Goal: Task Accomplishment & Management: Use online tool/utility

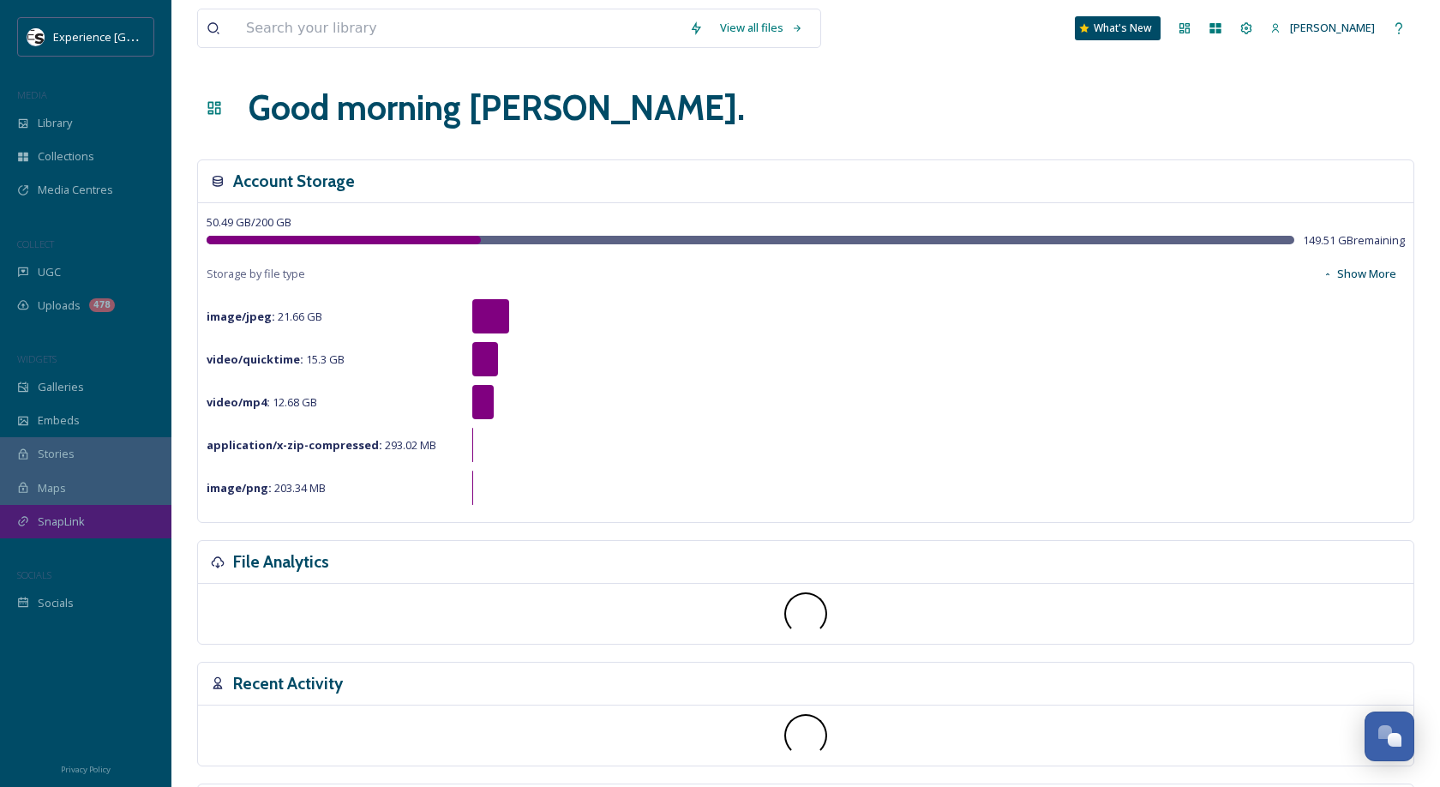
click at [59, 518] on span "SnapLink" at bounding box center [61, 522] width 47 height 16
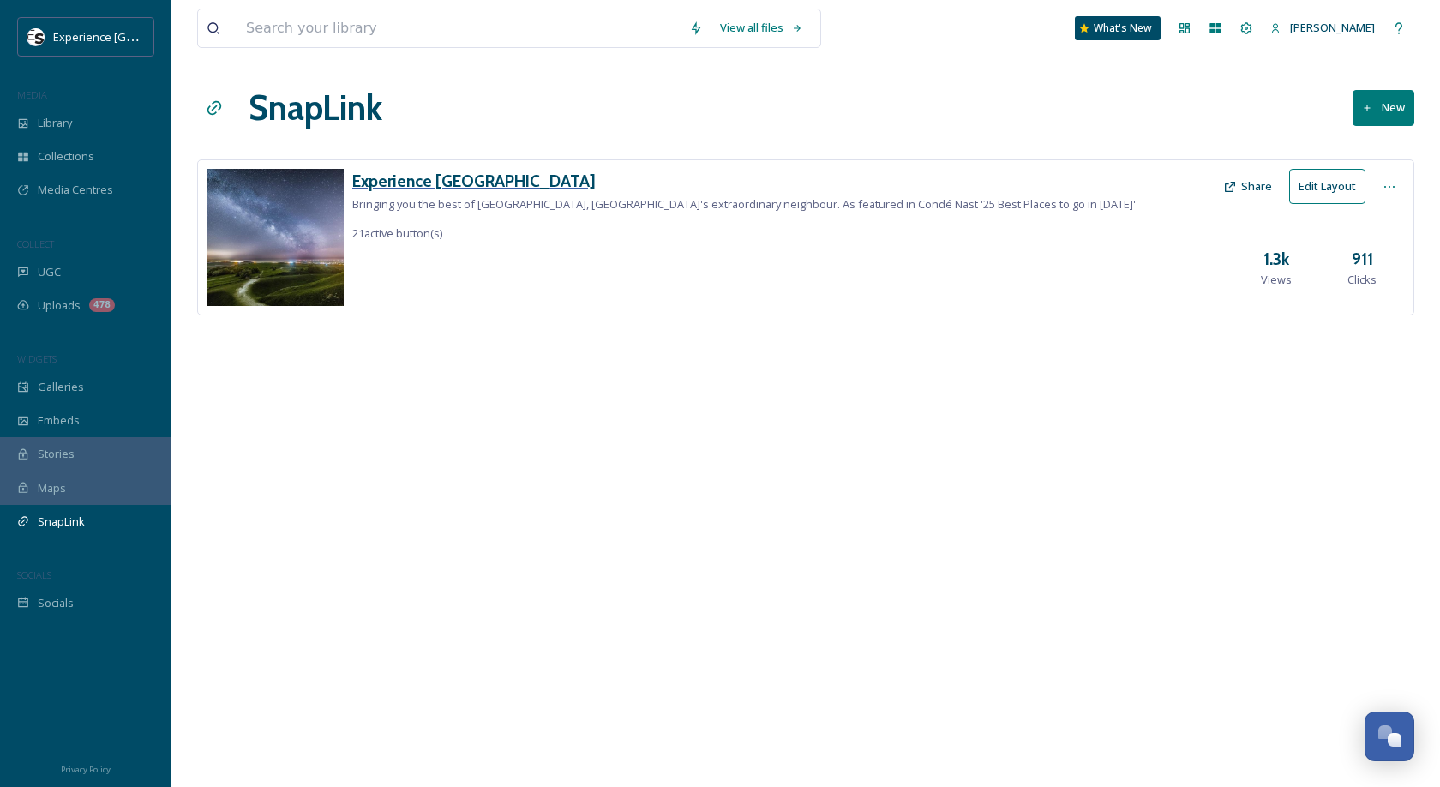
click at [466, 176] on h3 "Experience [GEOGRAPHIC_DATA]" at bounding box center [744, 181] width 784 height 25
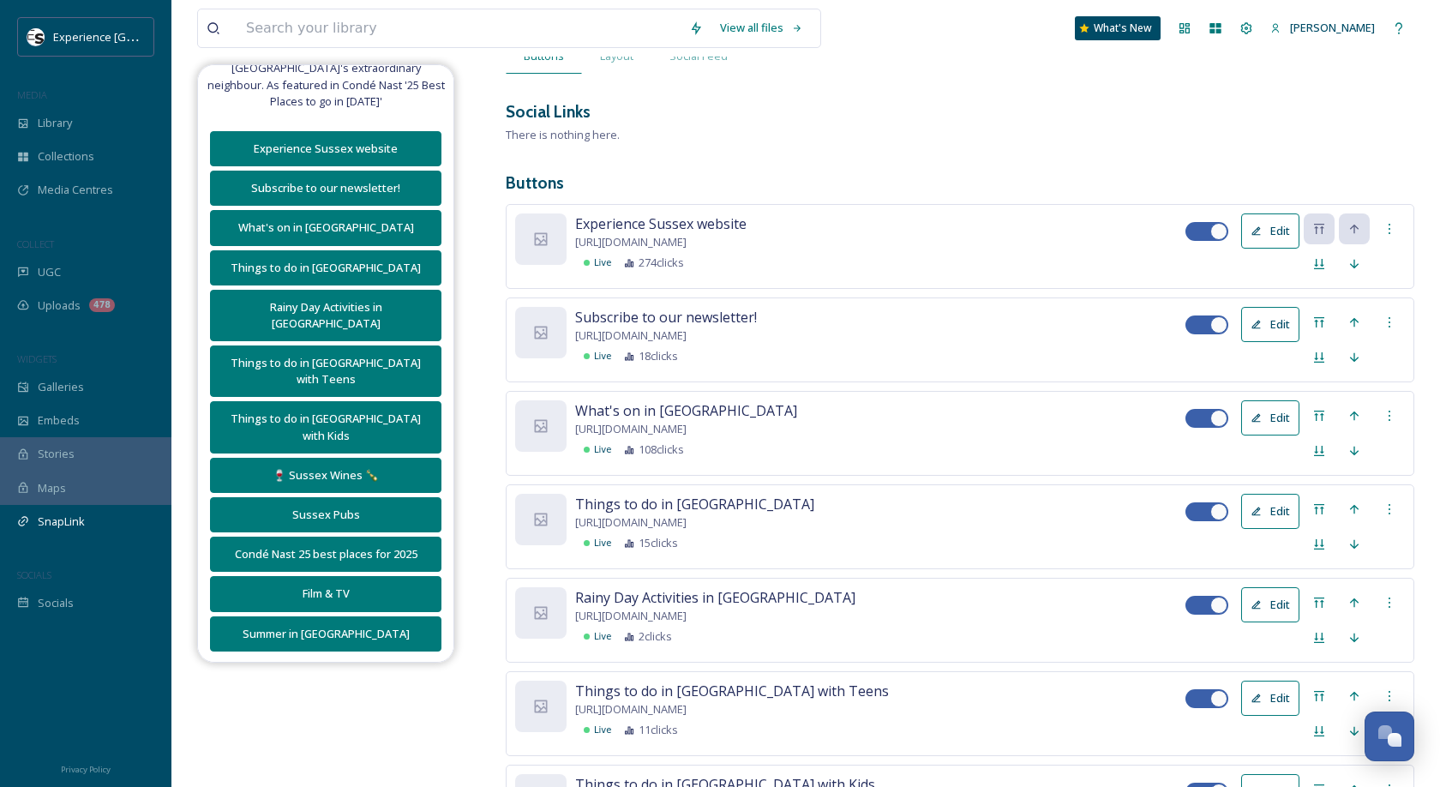
scroll to position [147, 0]
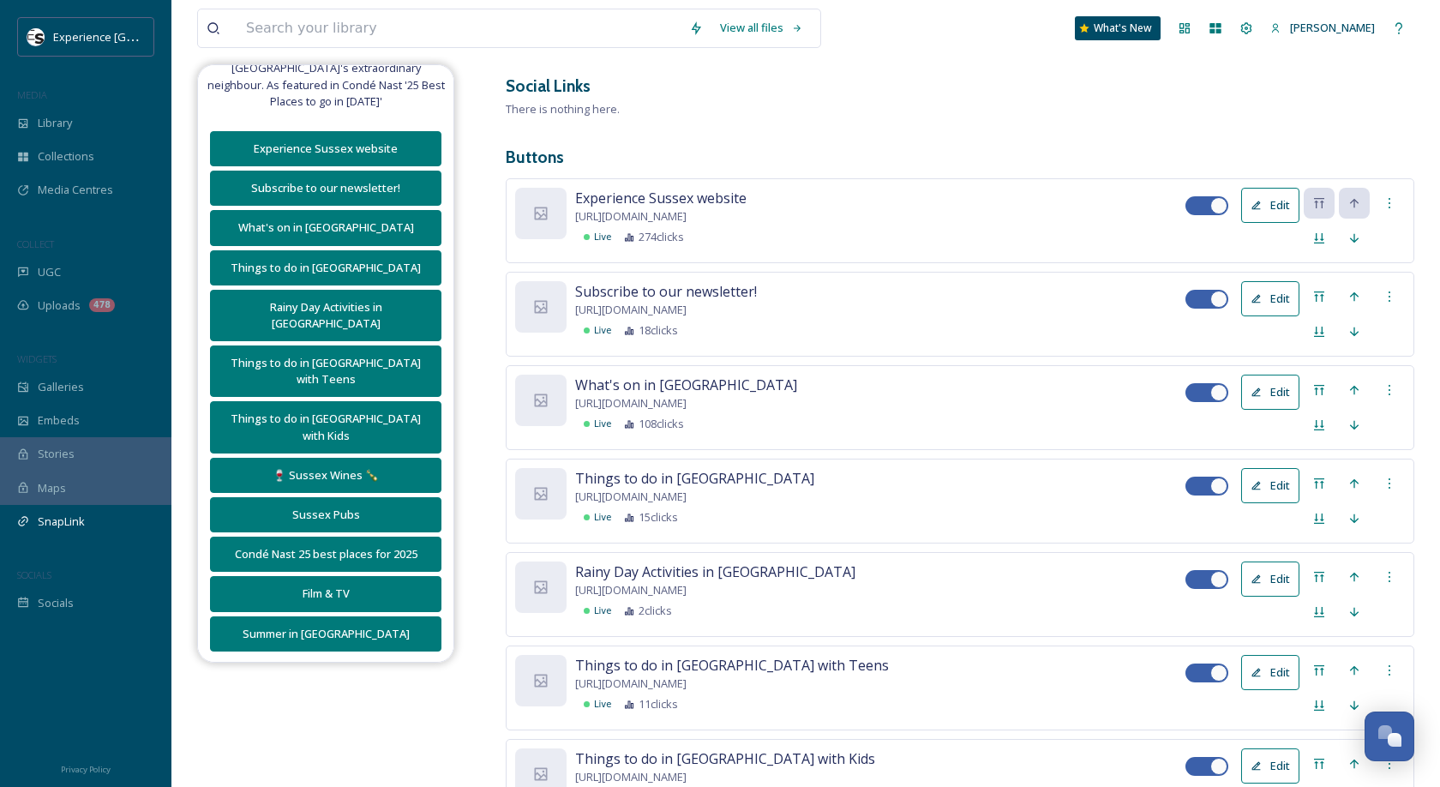
click at [1214, 580] on div at bounding box center [1219, 579] width 17 height 17
checkbox input "false"
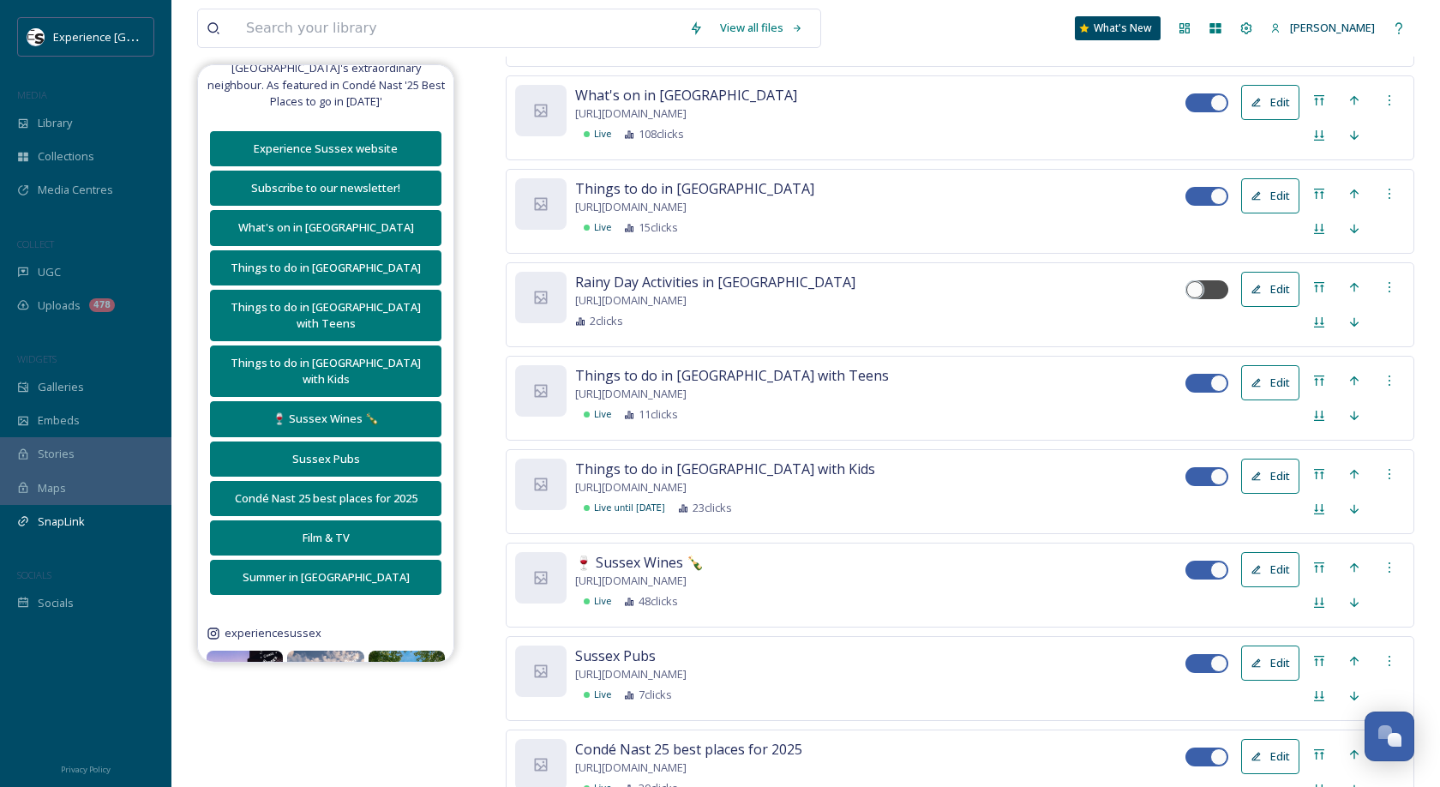
scroll to position [437, 0]
click at [1203, 472] on div at bounding box center [1199, 476] width 12 height 9
checkbox input "false"
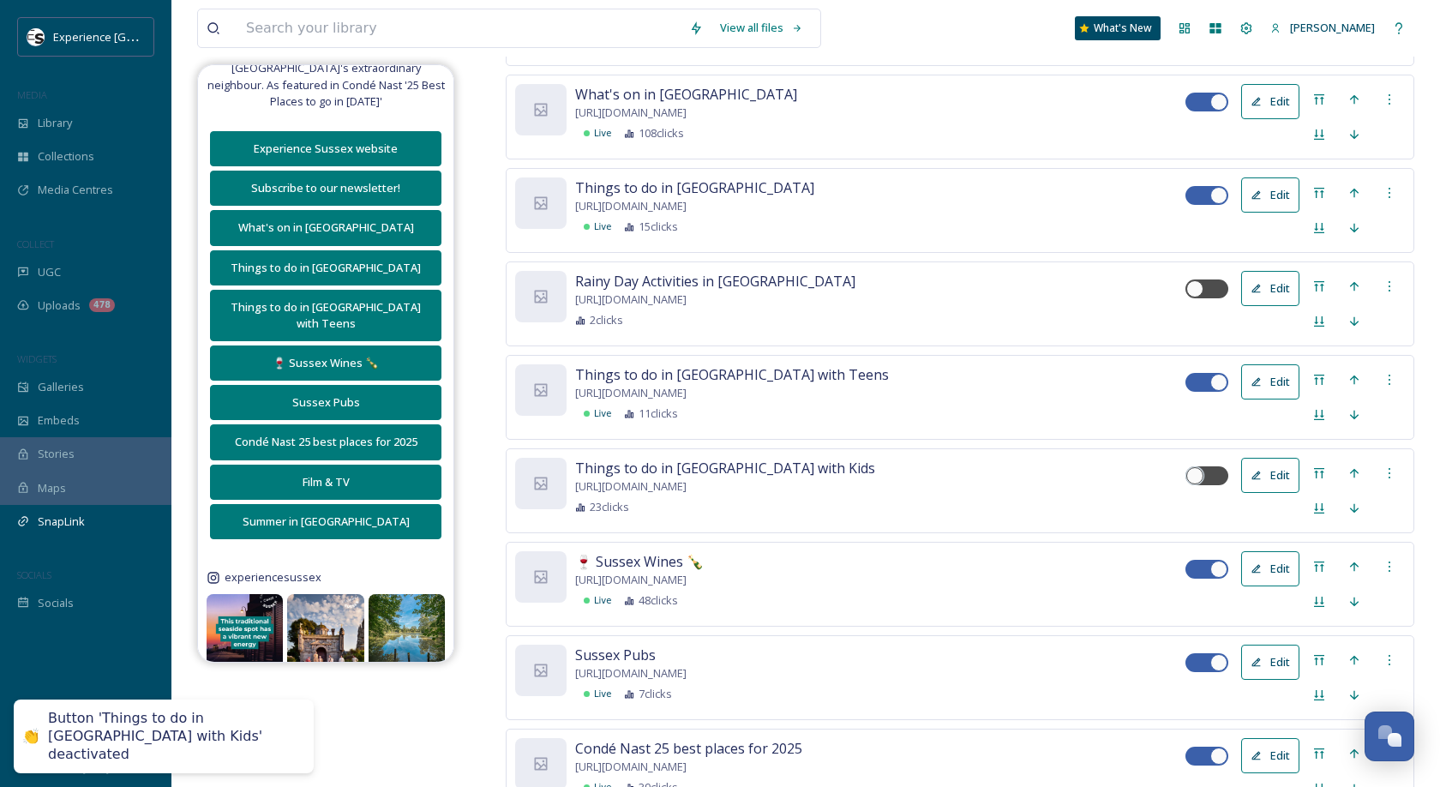
click at [1213, 371] on div "Edit" at bounding box center [1296, 397] width 220 height 66
click at [1206, 375] on div at bounding box center [1207, 382] width 43 height 19
checkbox input "false"
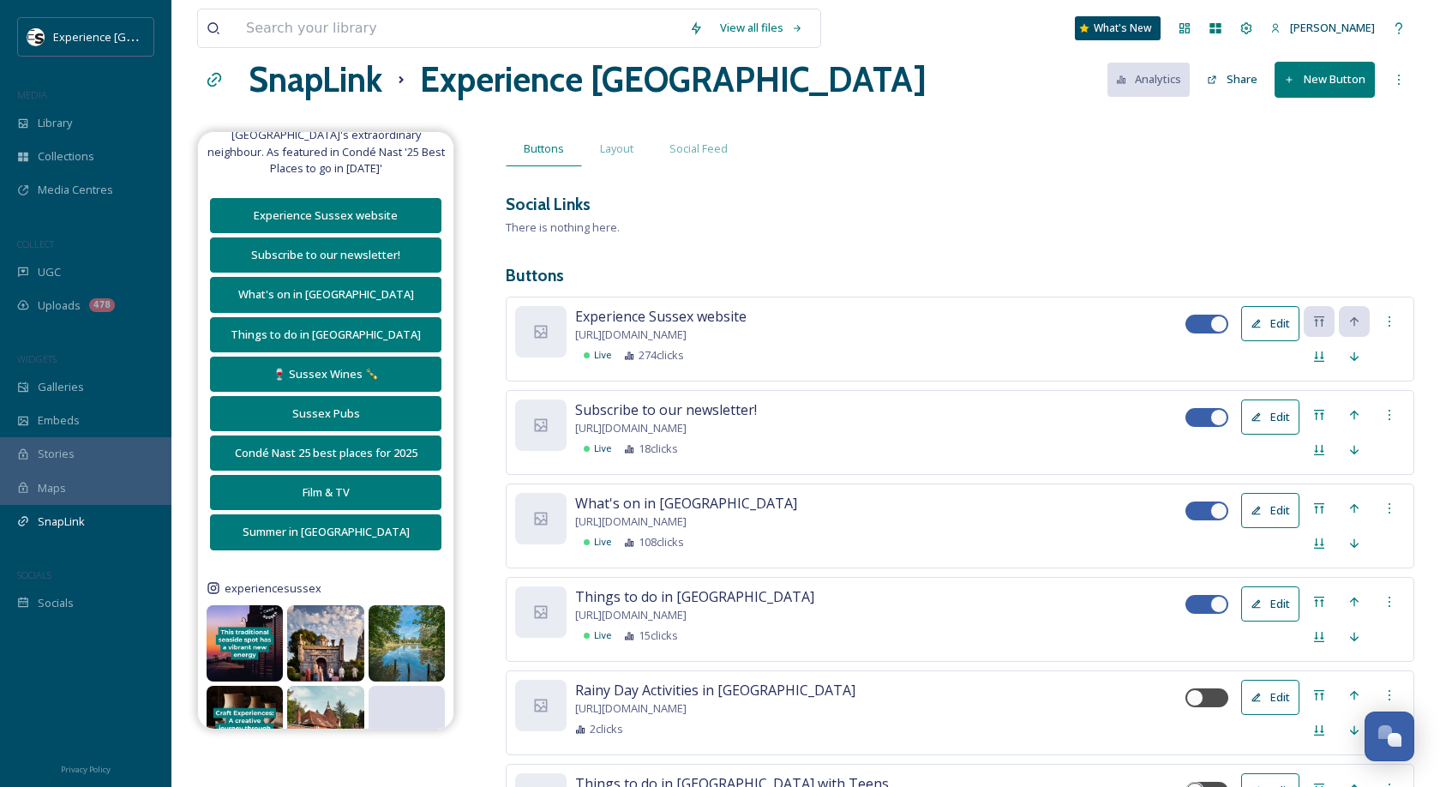
scroll to position [0, 0]
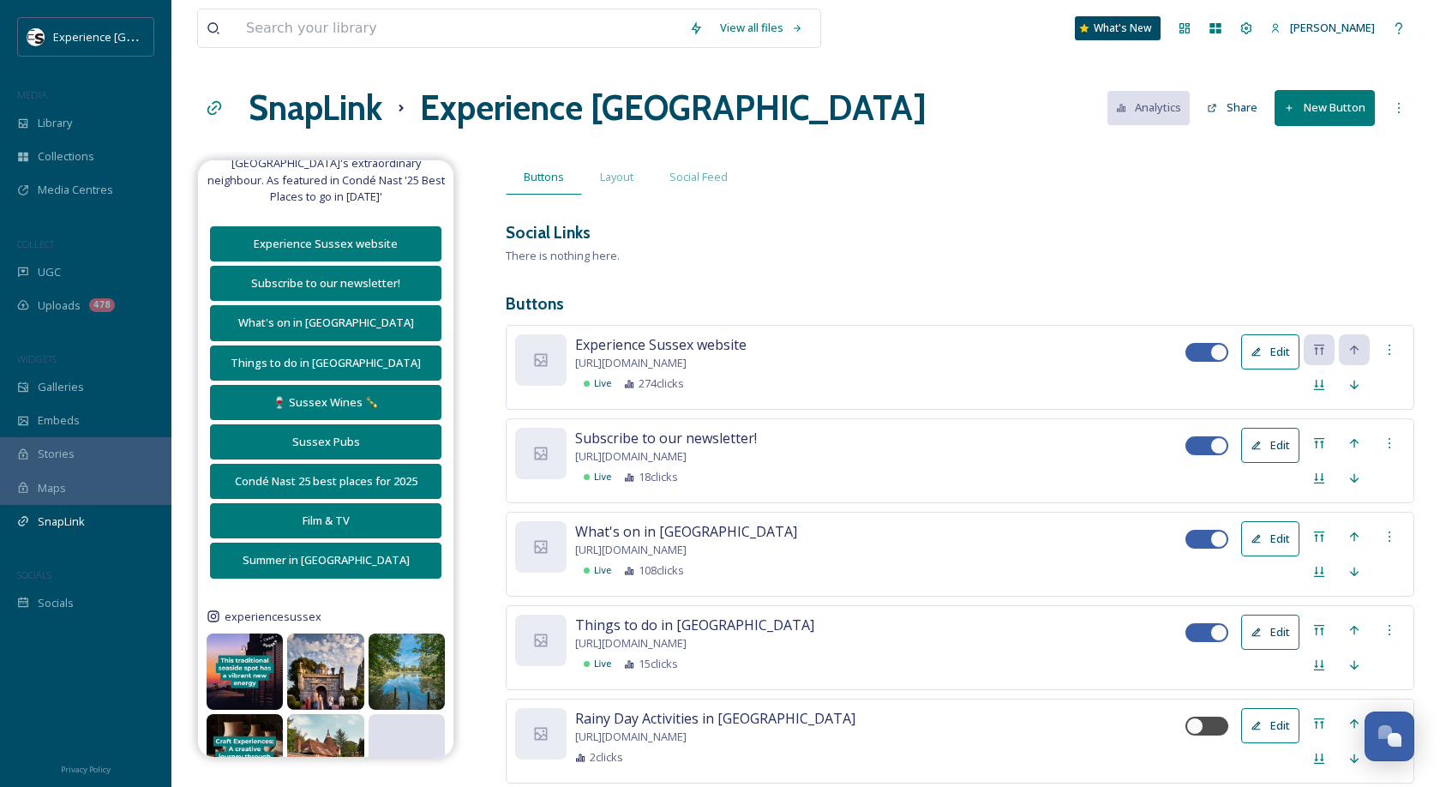
click at [1304, 116] on button "New Button" at bounding box center [1325, 107] width 100 height 35
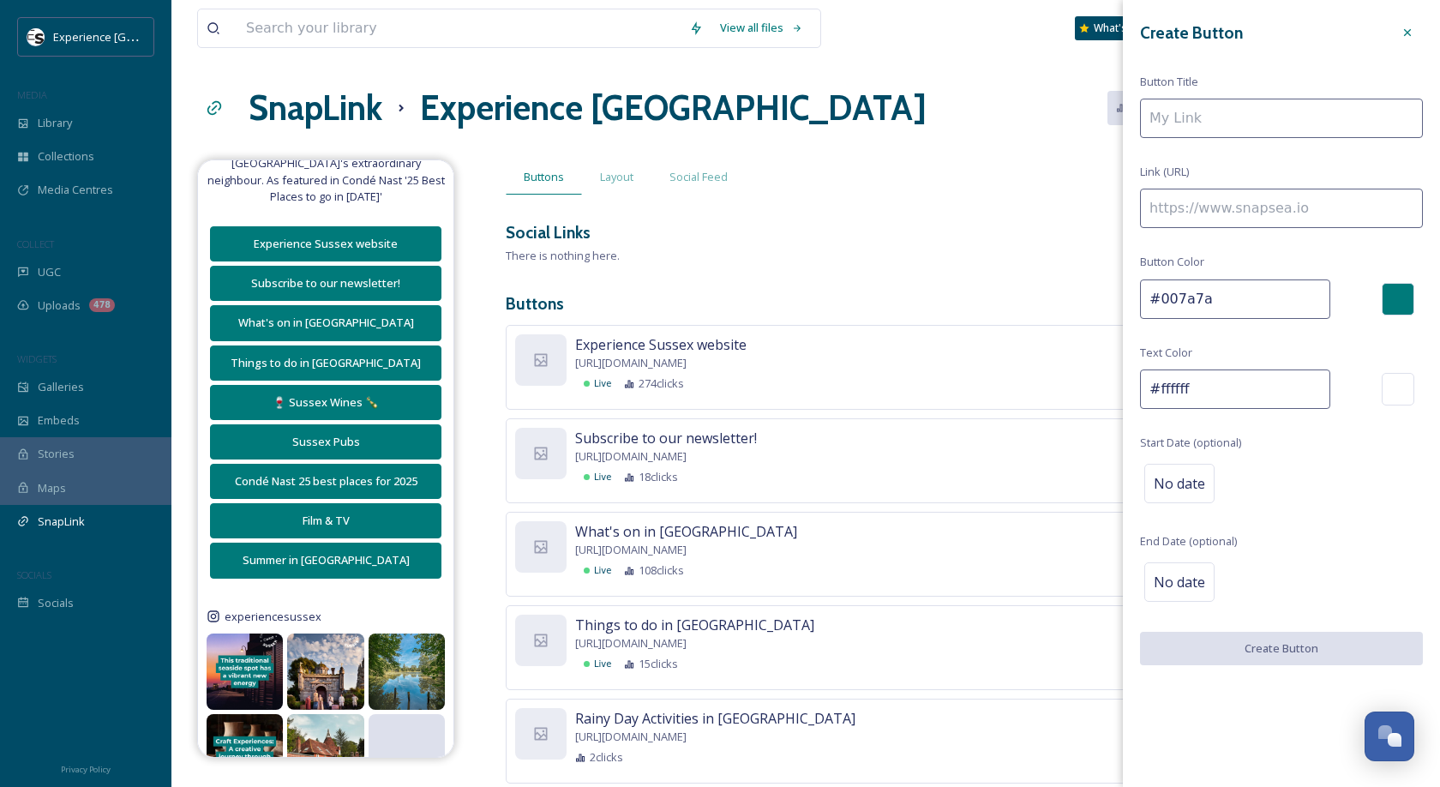
click at [1238, 122] on input at bounding box center [1281, 118] width 283 height 39
click at [1197, 214] on input at bounding box center [1281, 208] width 283 height 39
paste input "https://tinyurl.com/sussex-by-bus"
type input "https://tinyurl.com/sussex-by-bus"
click at [1203, 133] on input at bounding box center [1281, 118] width 283 height 39
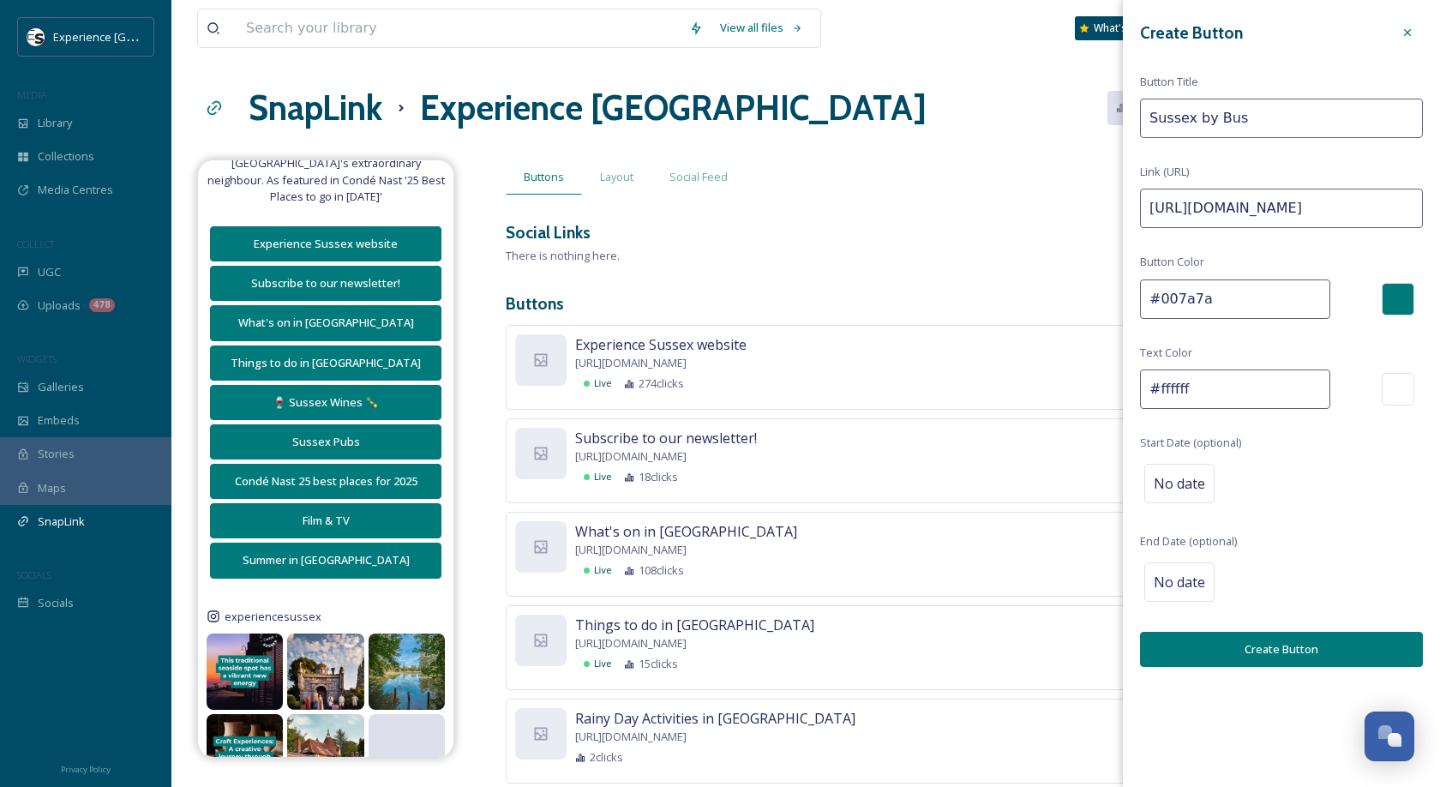
type input "Sussex by Bus"
click at [1260, 632] on button "Create Button" at bounding box center [1281, 649] width 283 height 35
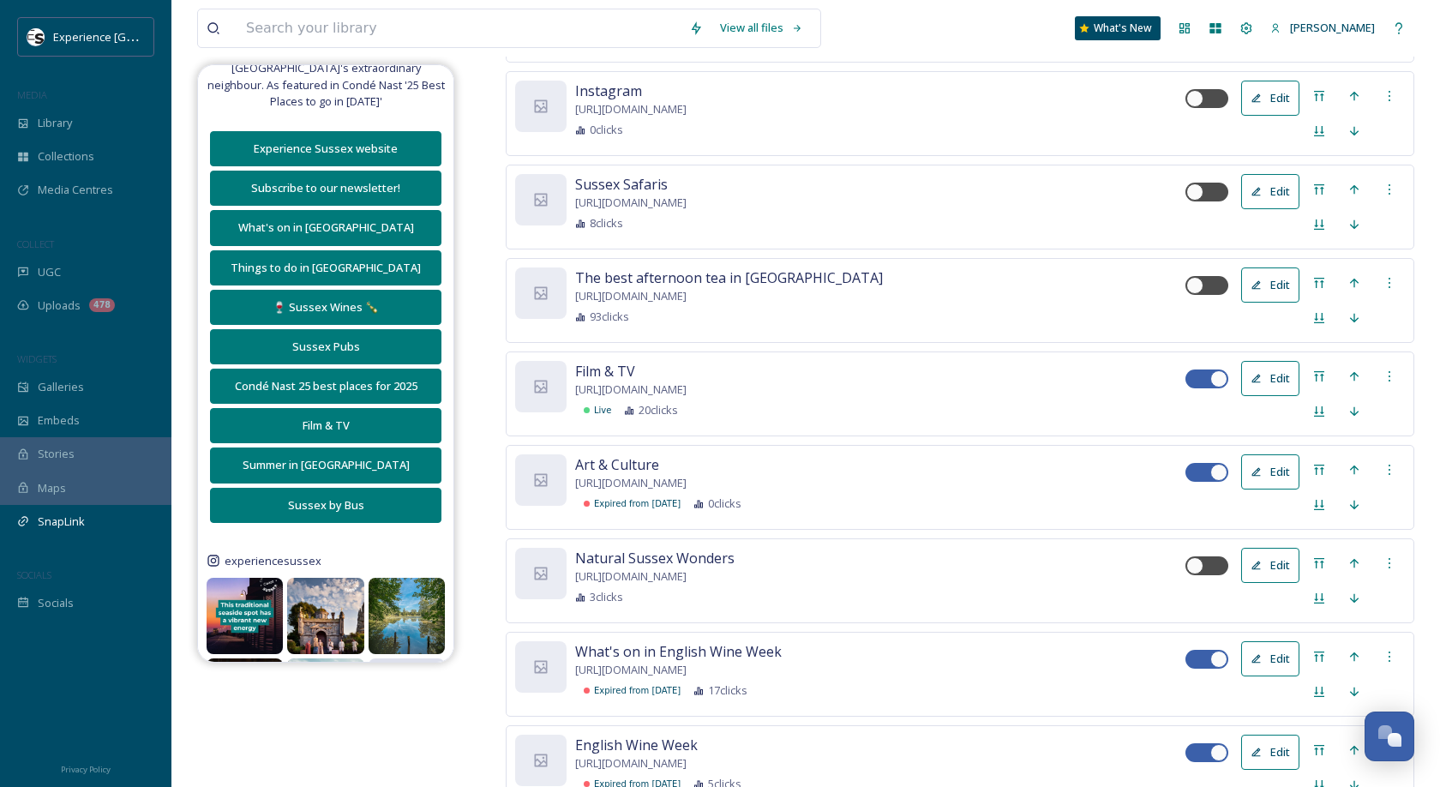
scroll to position [2604, 0]
